Goal: Communication & Community: Answer question/provide support

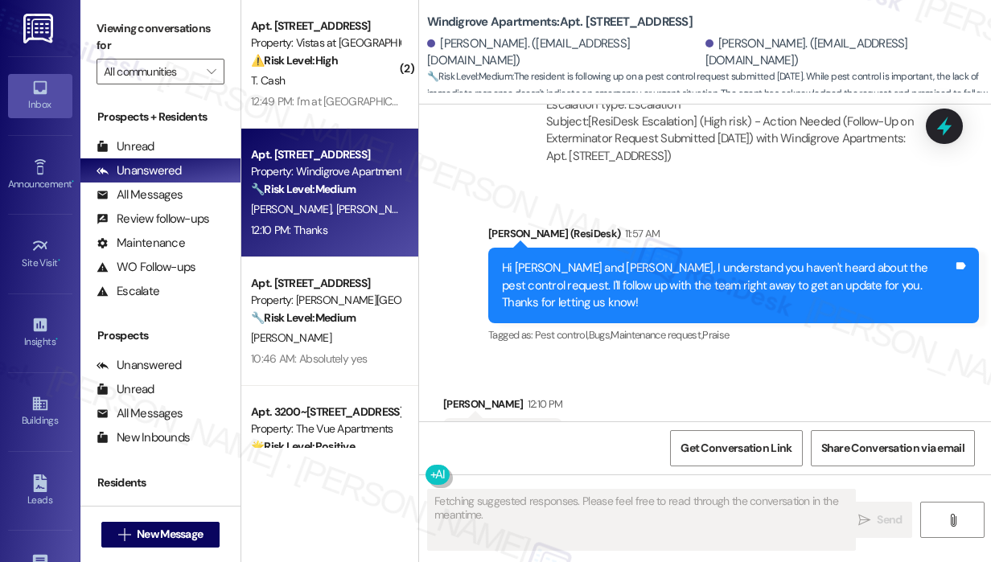
scroll to position [3003, 0]
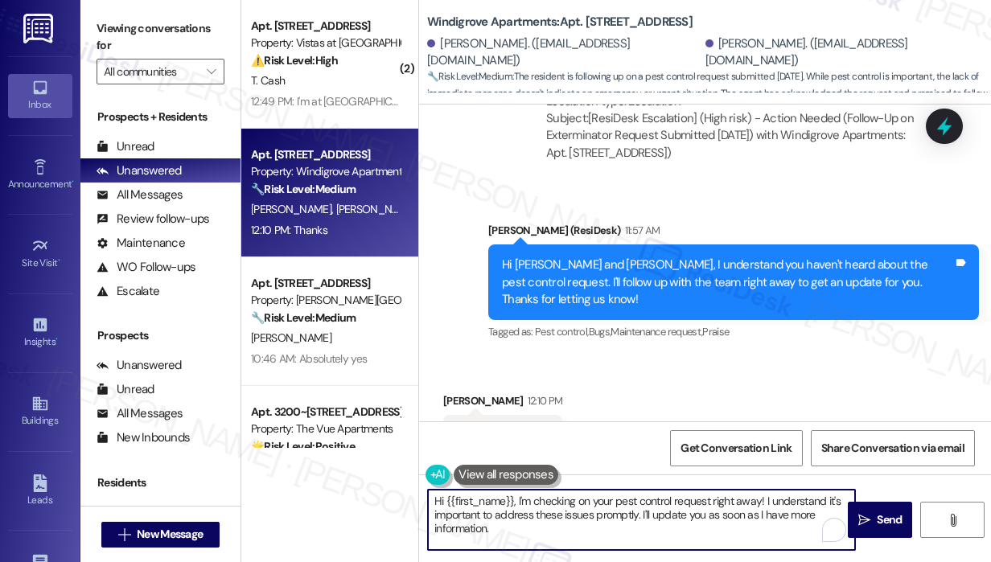
drag, startPoint x: 529, startPoint y: 523, endPoint x: 517, endPoint y: 501, distance: 24.5
click at [518, 503] on textarea "Hi {{first_name}}, I'm checking on your pest control request right away! I unde…" at bounding box center [641, 520] width 427 height 60
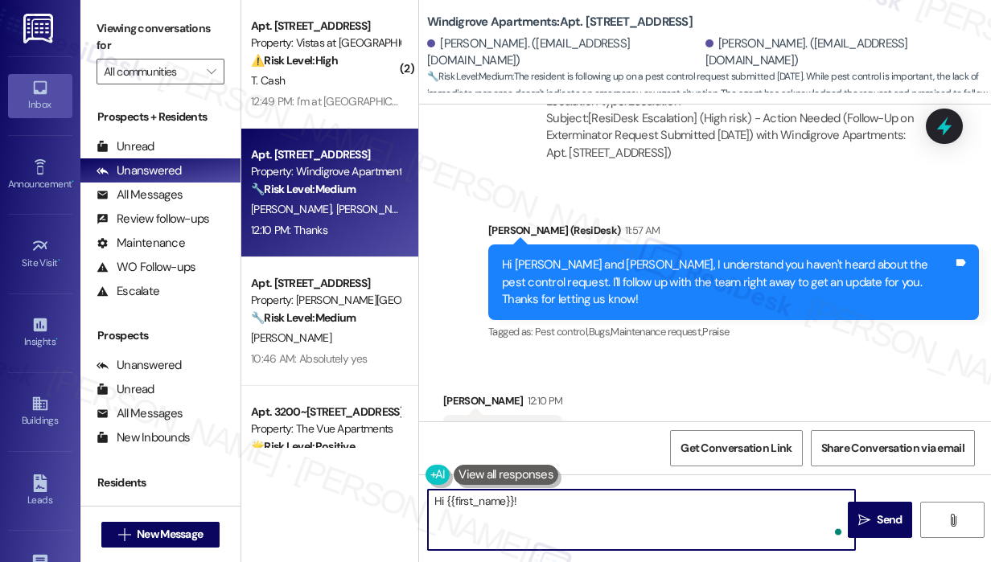
paste textarea "The site team asked me to let you know that they are currently in contact with …"
type textarea "Hi {{first_name}}! The site team asked me to let you know that they are current…"
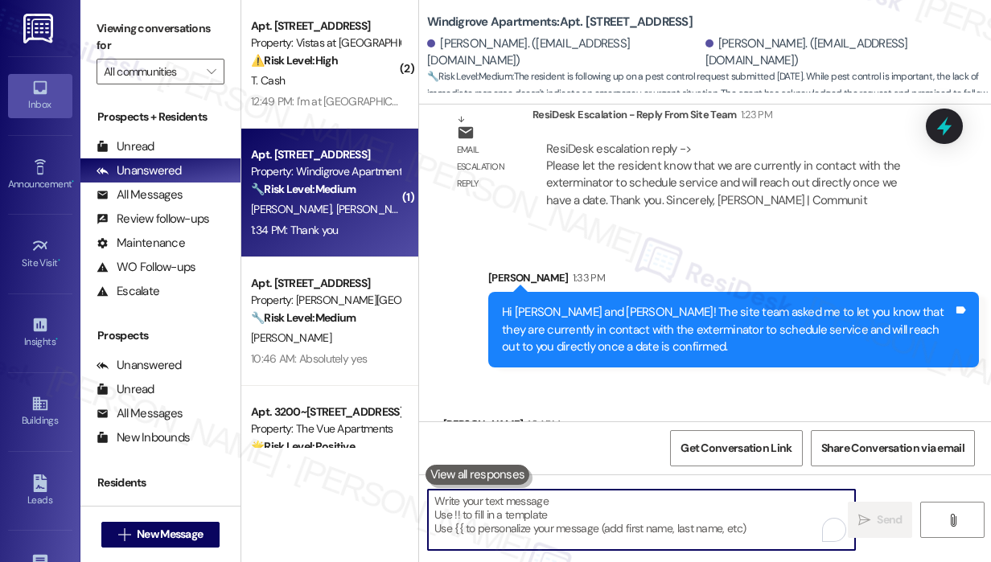
scroll to position [3426, 0]
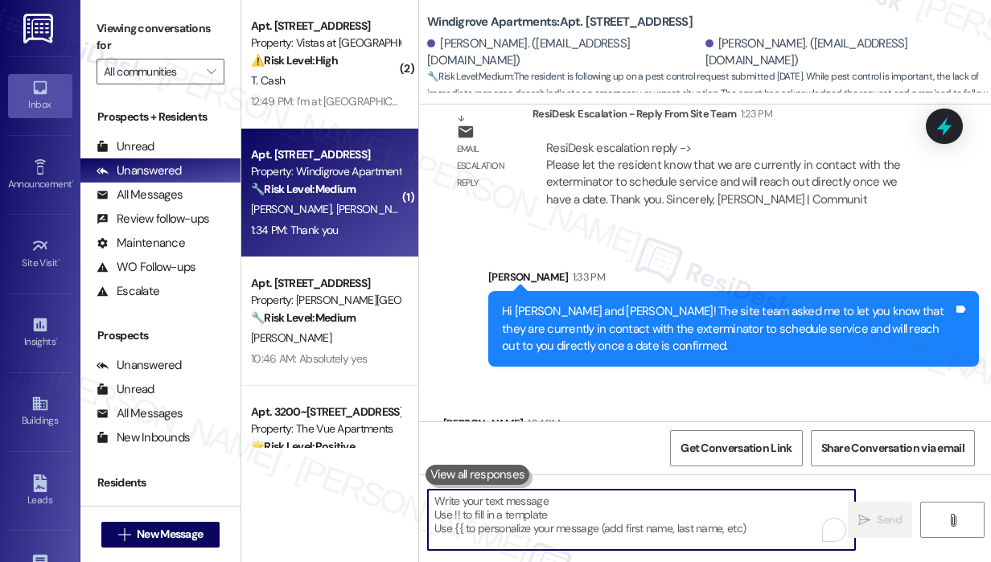
click at [565, 513] on textarea "To enrich screen reader interactions, please activate Accessibility in Grammarl…" at bounding box center [641, 520] width 427 height 60
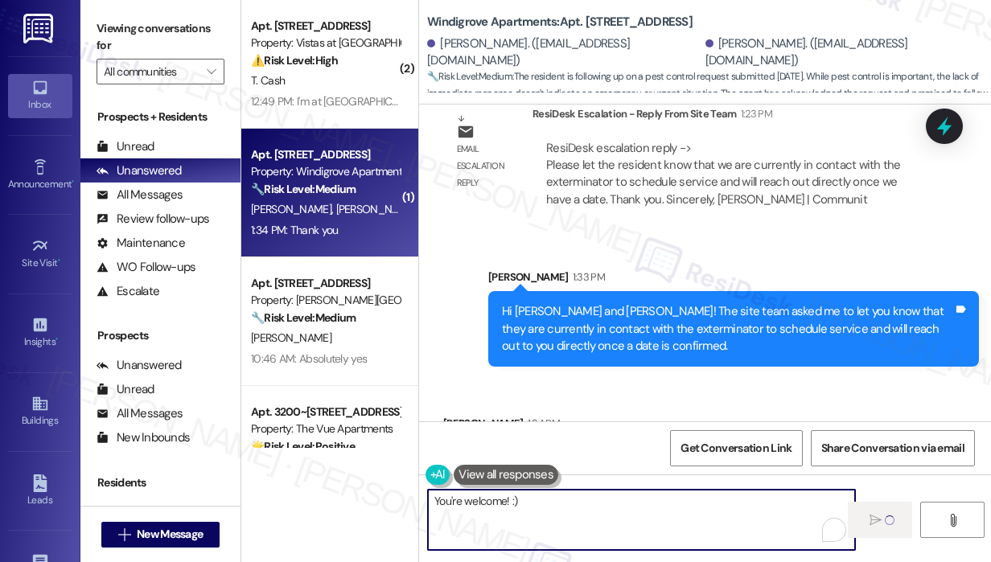
type textarea "You're welcome! :)"
